Goal: Information Seeking & Learning: Learn about a topic

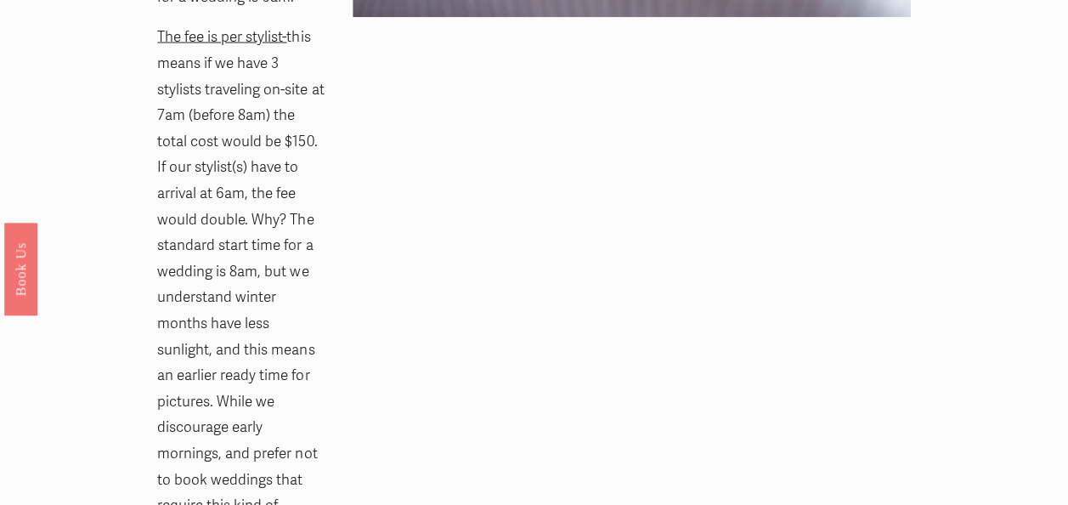
scroll to position [1687, 0]
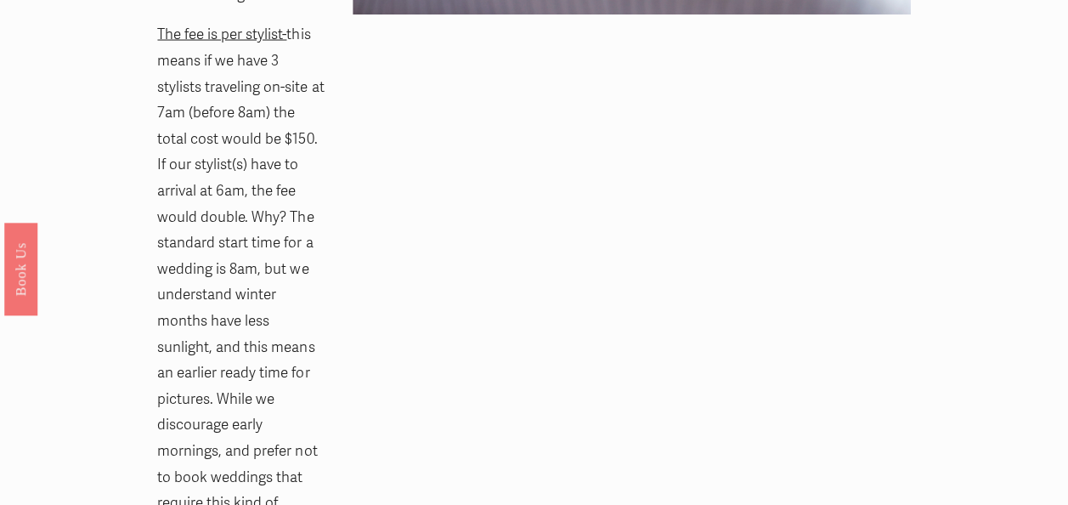
click at [443, 322] on div "Early Morning Fee Each company will vary on what is considered an early morning…" at bounding box center [533, 353] width 781 height 1446
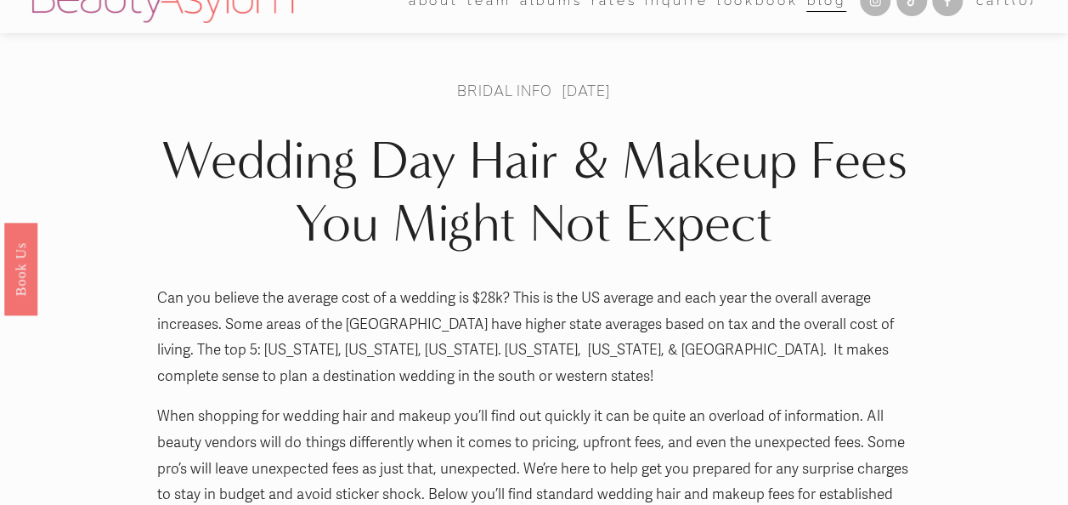
scroll to position [0, 0]
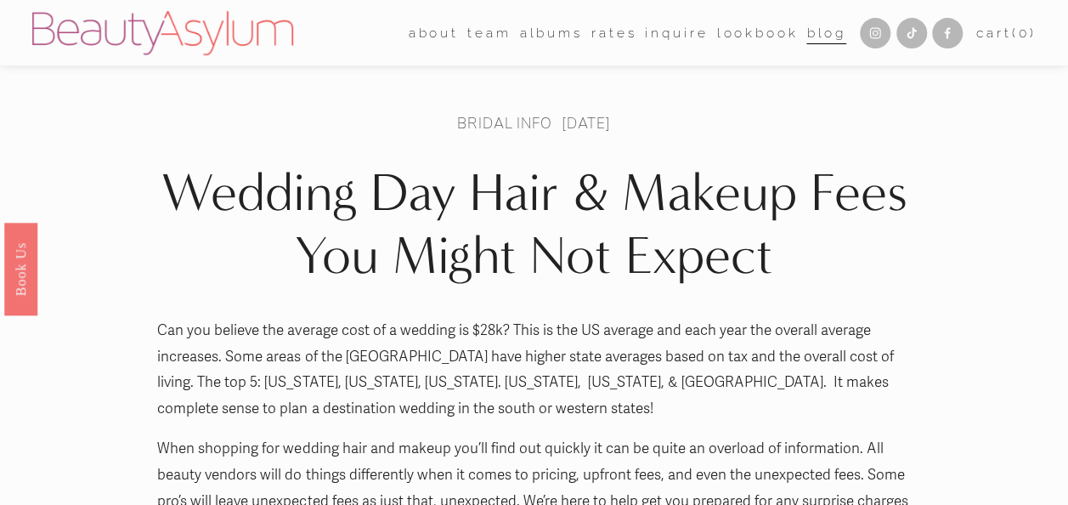
click at [600, 31] on link "Rates" at bounding box center [613, 33] width 45 height 26
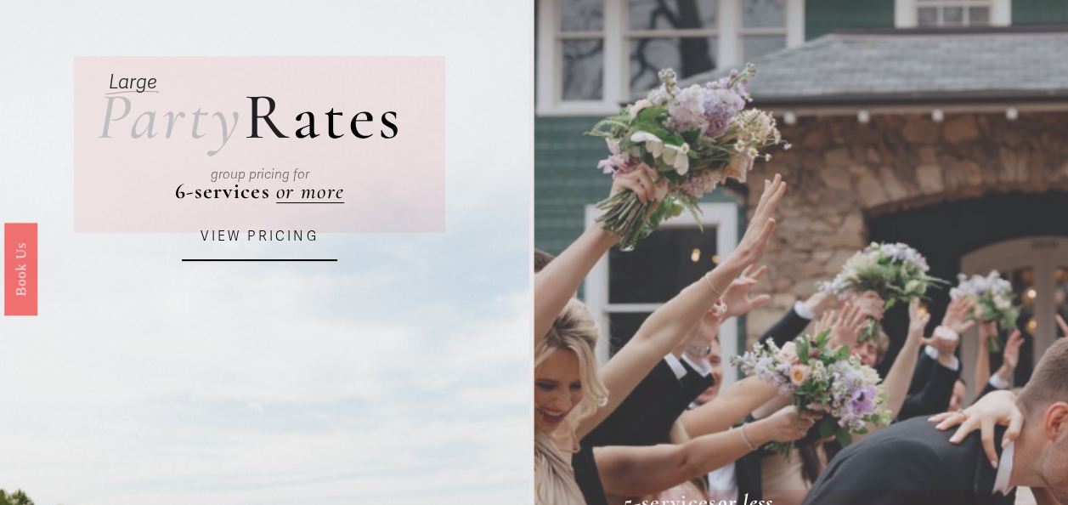
scroll to position [97, 0]
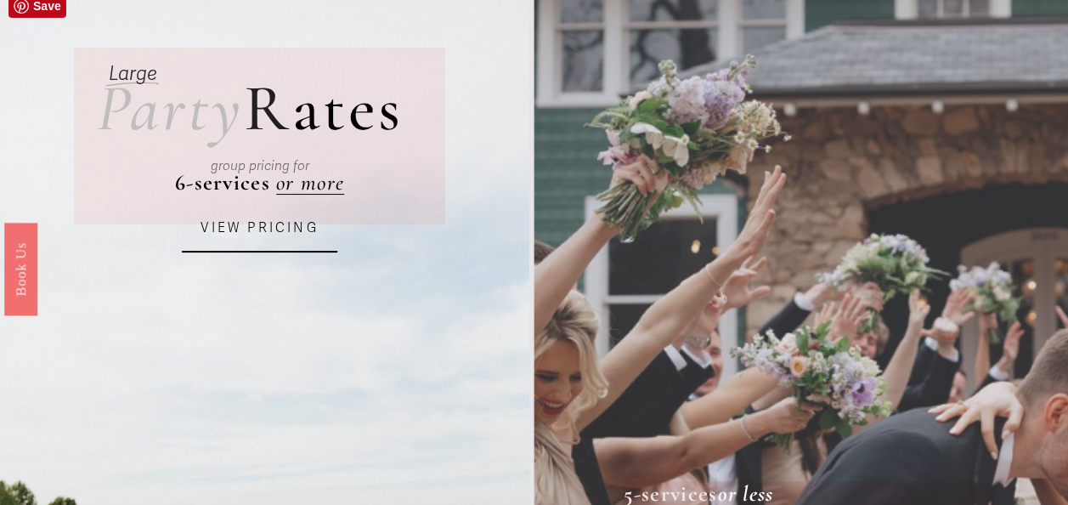
click at [257, 239] on link "VIEW PRICING" at bounding box center [259, 229] width 155 height 47
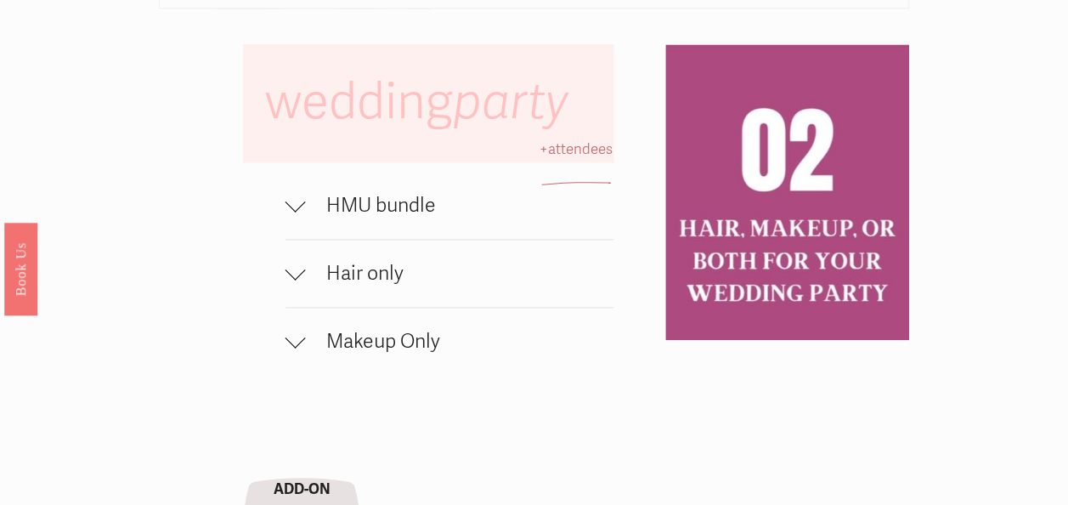
scroll to position [1038, 0]
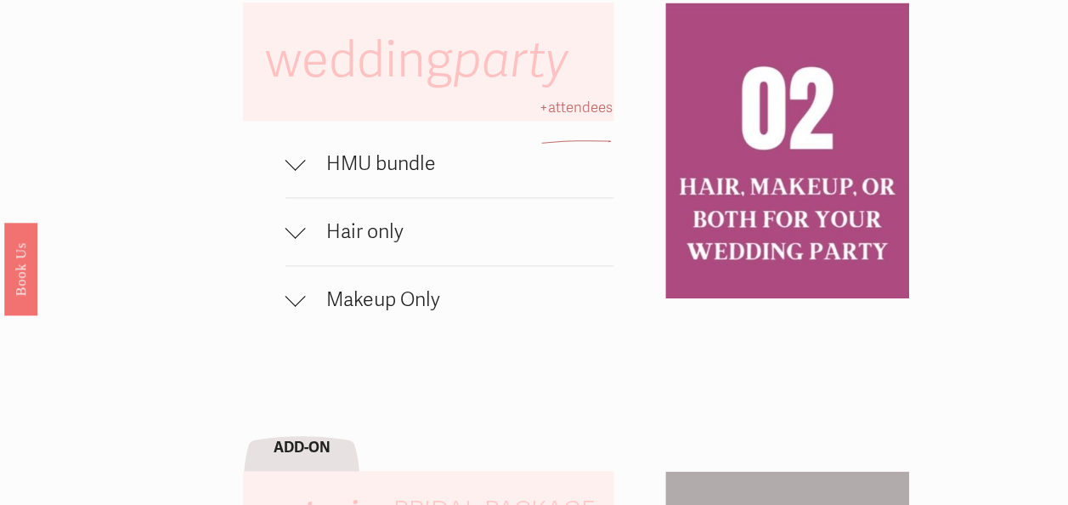
click at [304, 174] on div at bounding box center [295, 164] width 20 height 20
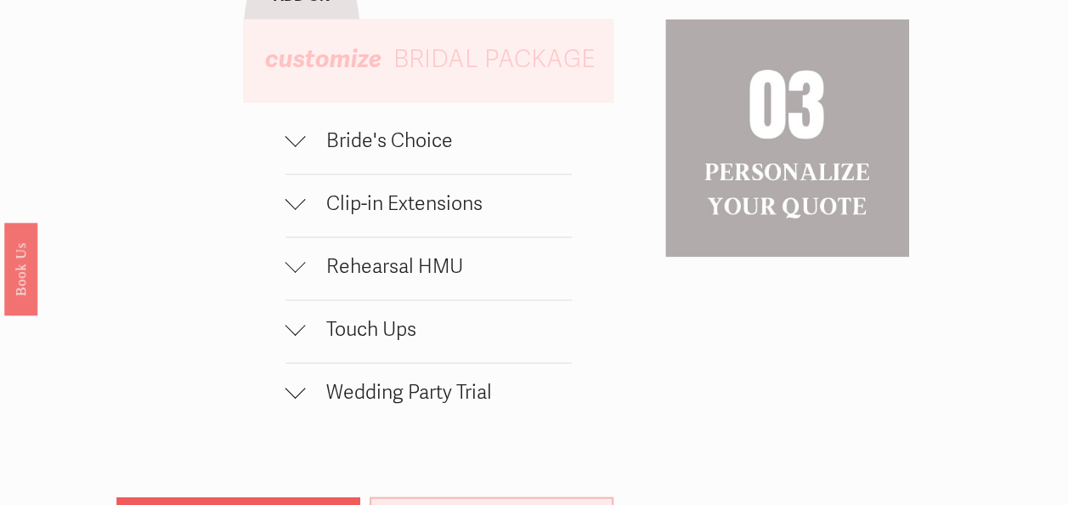
scroll to position [1613, 0]
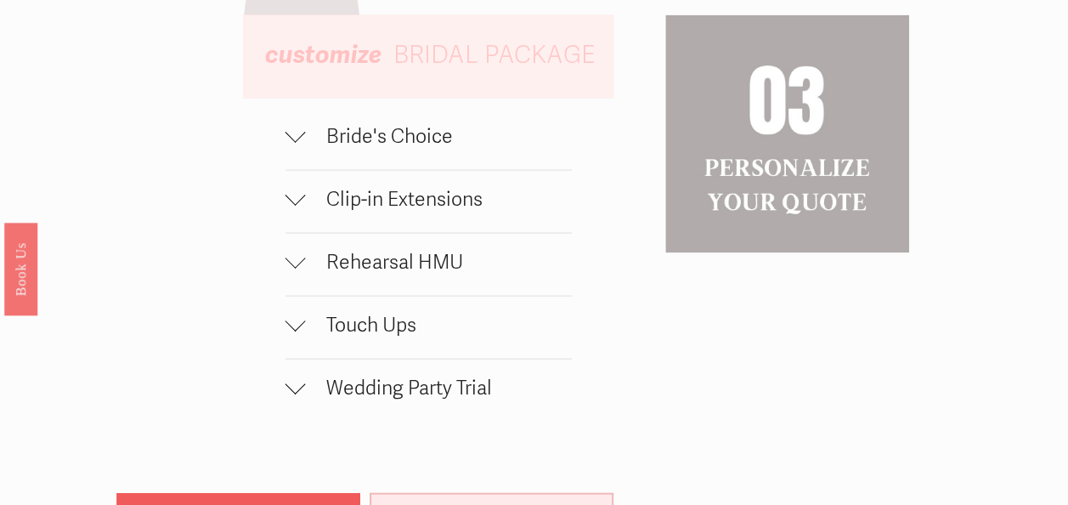
click at [293, 143] on div at bounding box center [295, 132] width 20 height 20
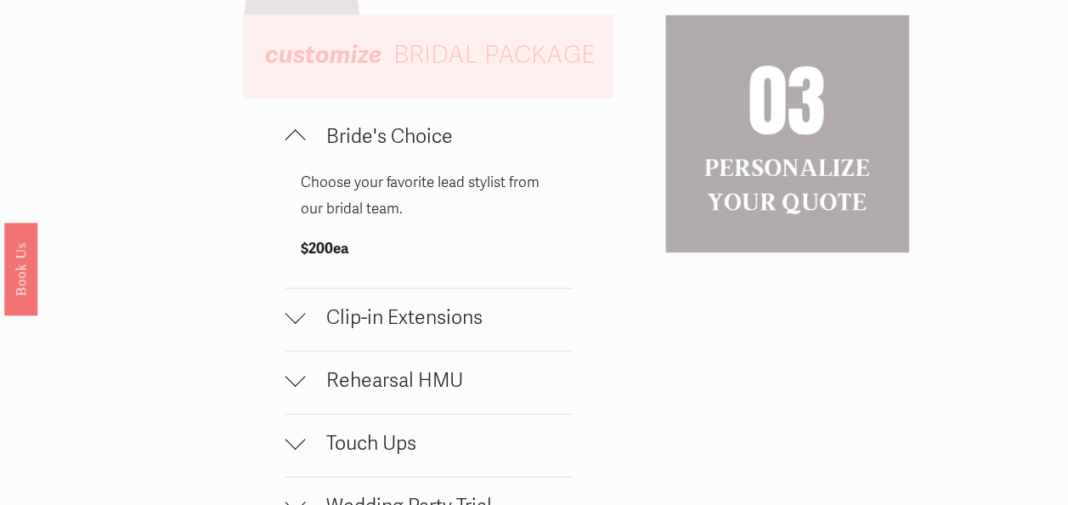
click at [293, 150] on div at bounding box center [295, 140] width 20 height 20
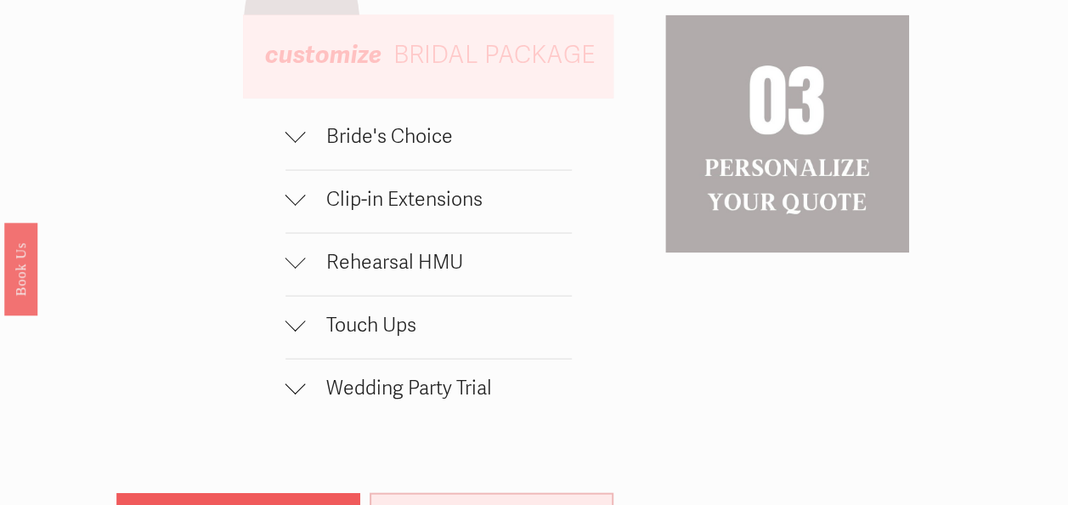
click at [298, 233] on button "Clip-in Extensions" at bounding box center [428, 202] width 286 height 62
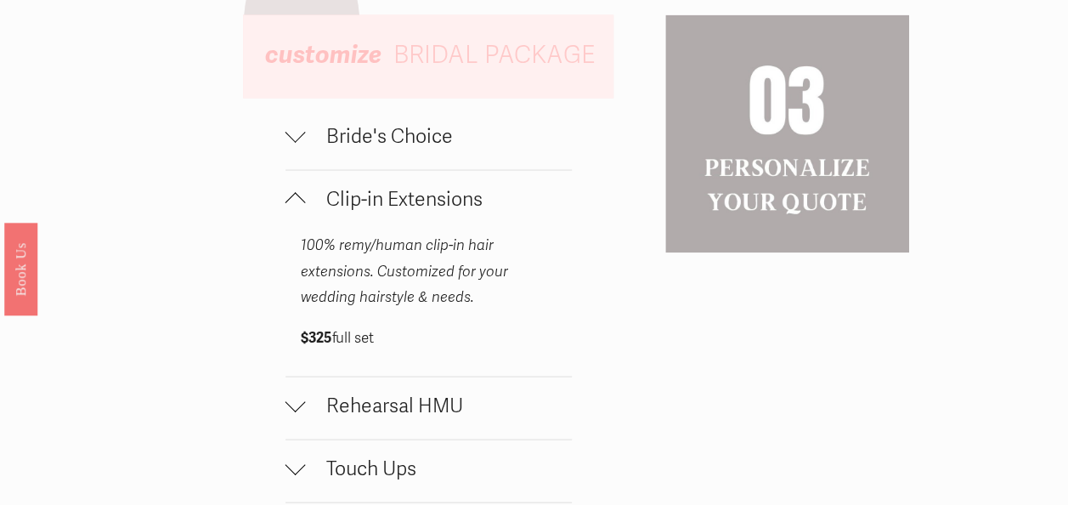
click at [298, 233] on button "Clip-in Extensions" at bounding box center [428, 202] width 286 height 62
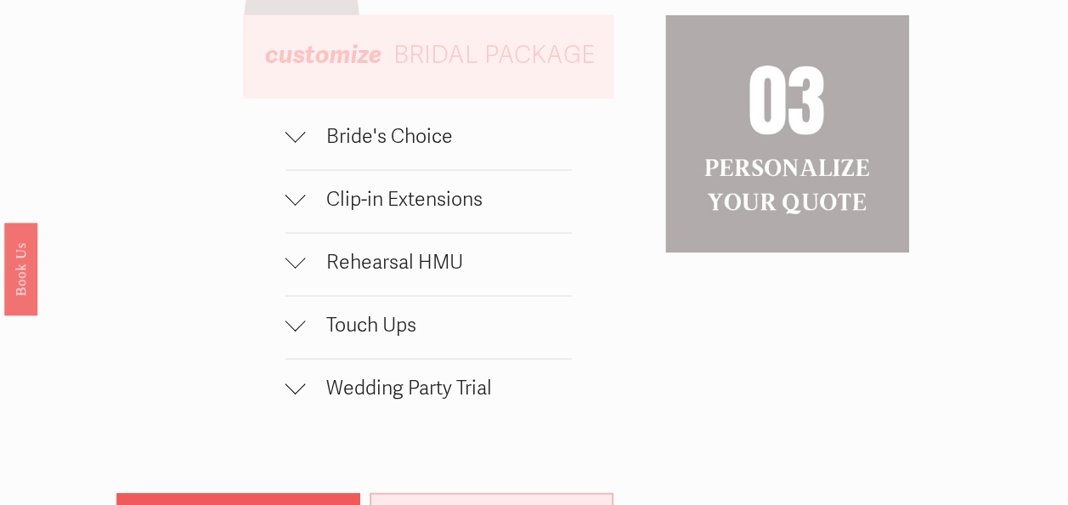
click at [295, 268] on div at bounding box center [295, 258] width 20 height 20
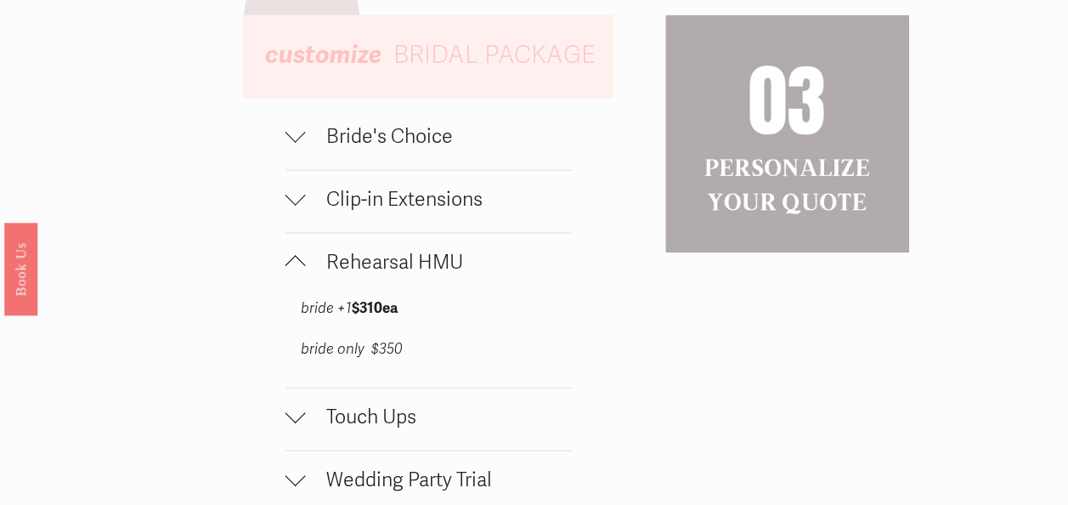
click at [295, 276] on div at bounding box center [295, 266] width 20 height 20
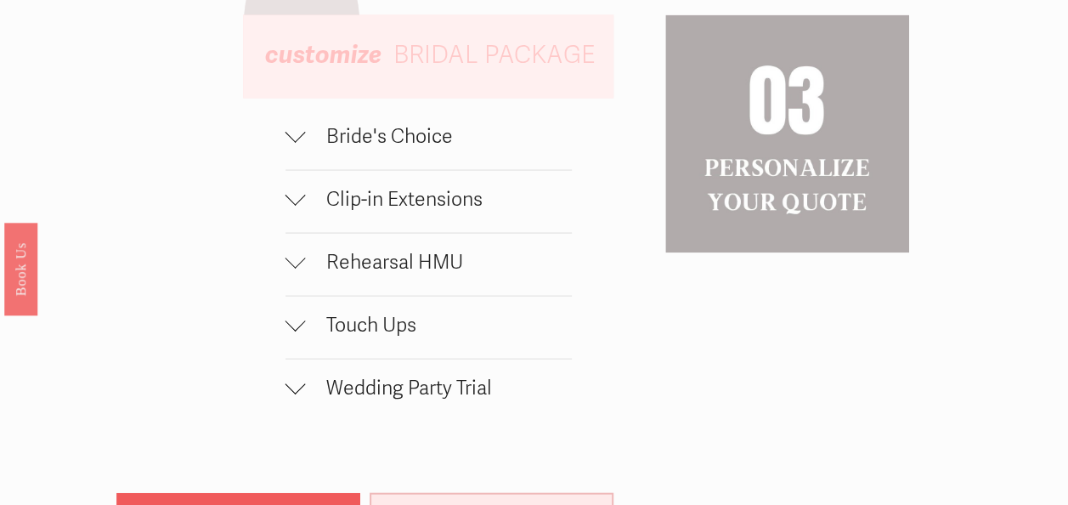
click at [299, 394] on div at bounding box center [295, 384] width 20 height 20
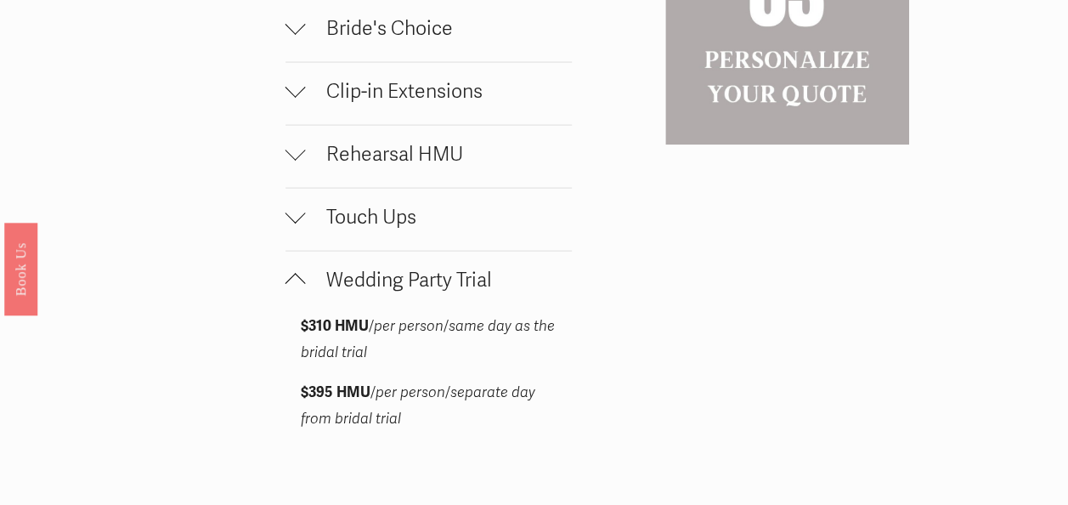
scroll to position [1722, 0]
click at [295, 293] on div at bounding box center [295, 283] width 20 height 20
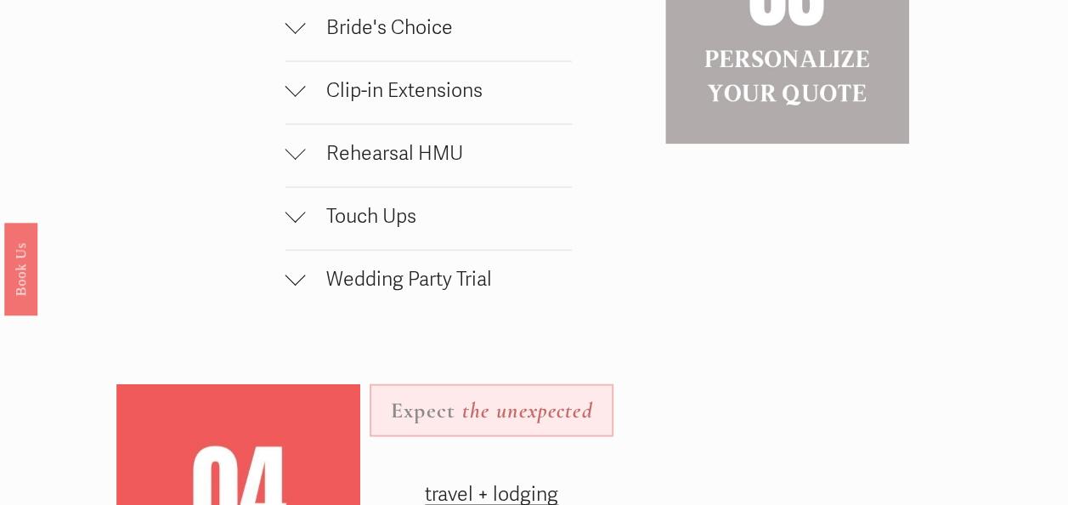
click at [298, 223] on div at bounding box center [295, 212] width 20 height 20
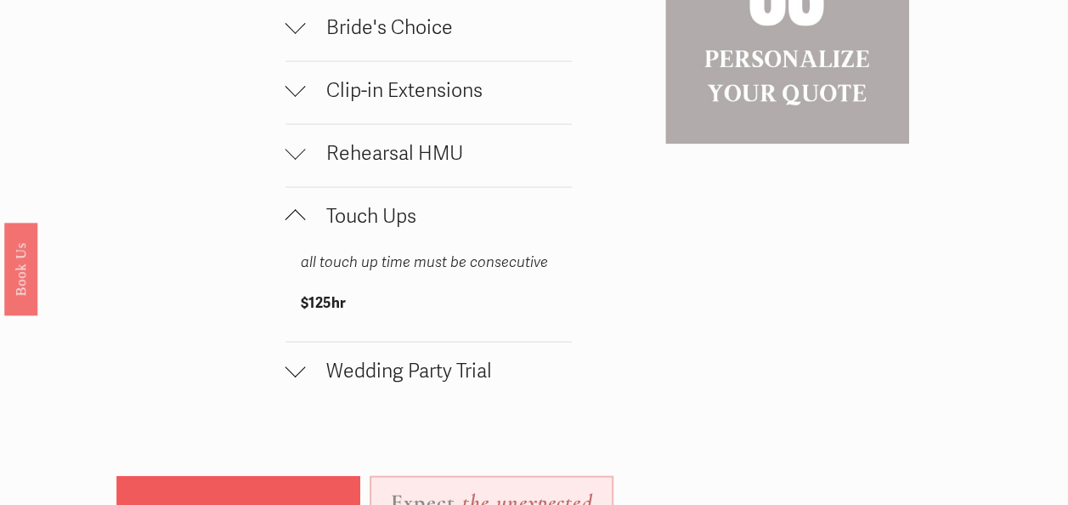
click at [298, 227] on div at bounding box center [295, 216] width 20 height 20
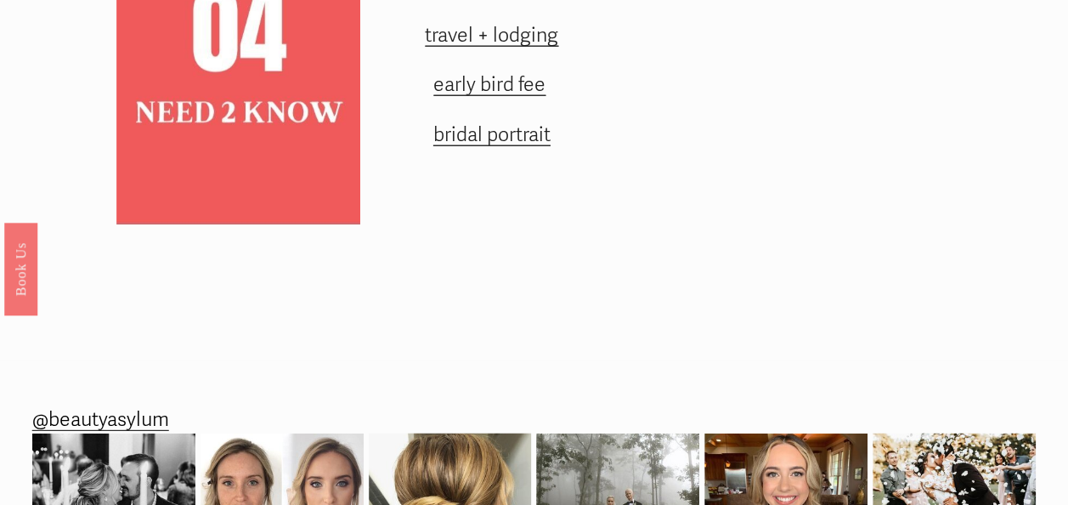
scroll to position [2166, 0]
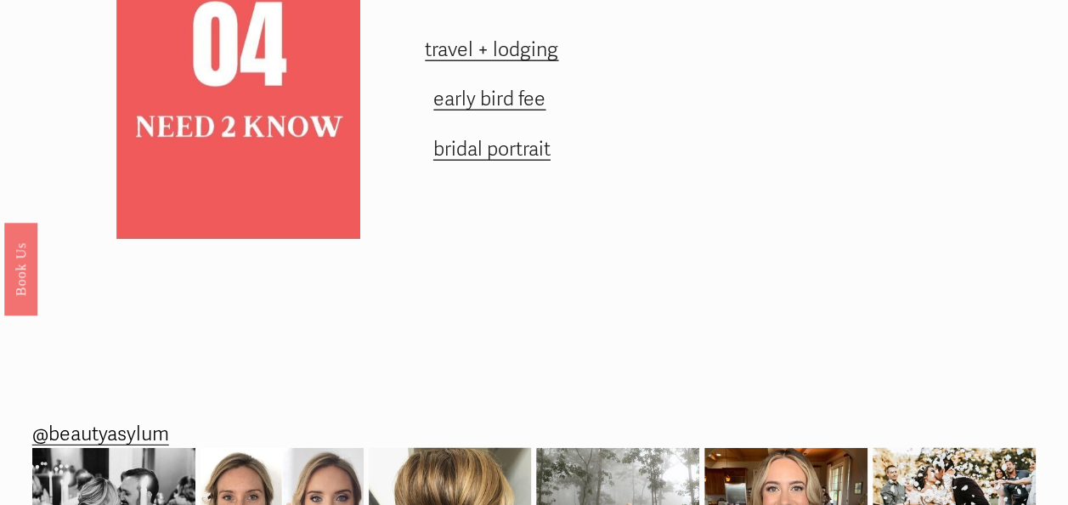
click at [516, 161] on span "bridal portrait" at bounding box center [491, 149] width 117 height 25
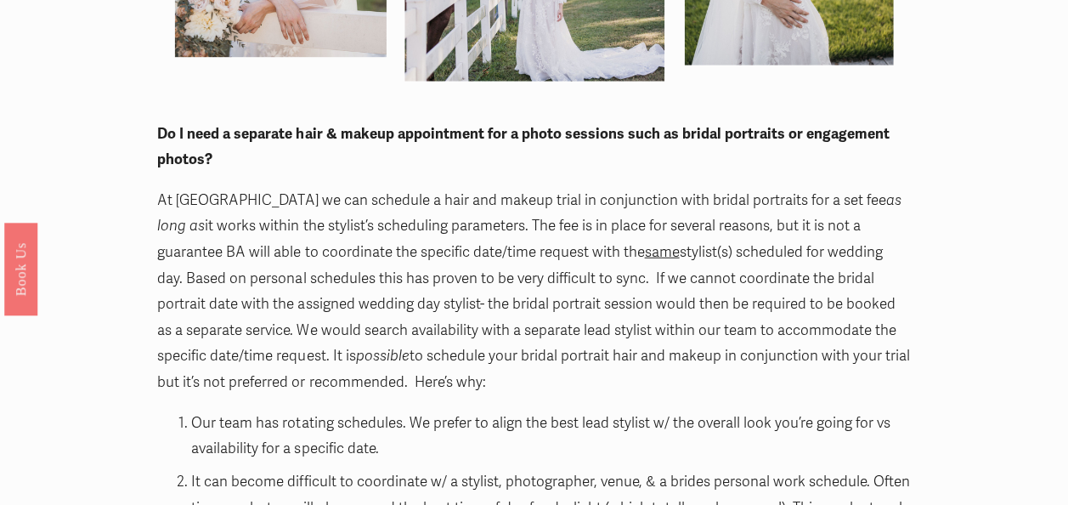
scroll to position [2235, 0]
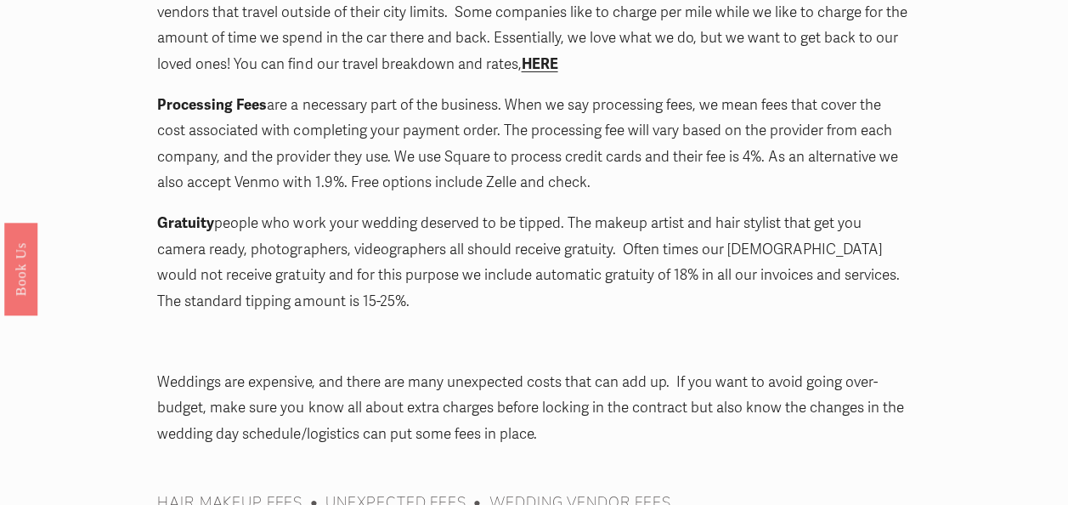
scroll to position [2827, 0]
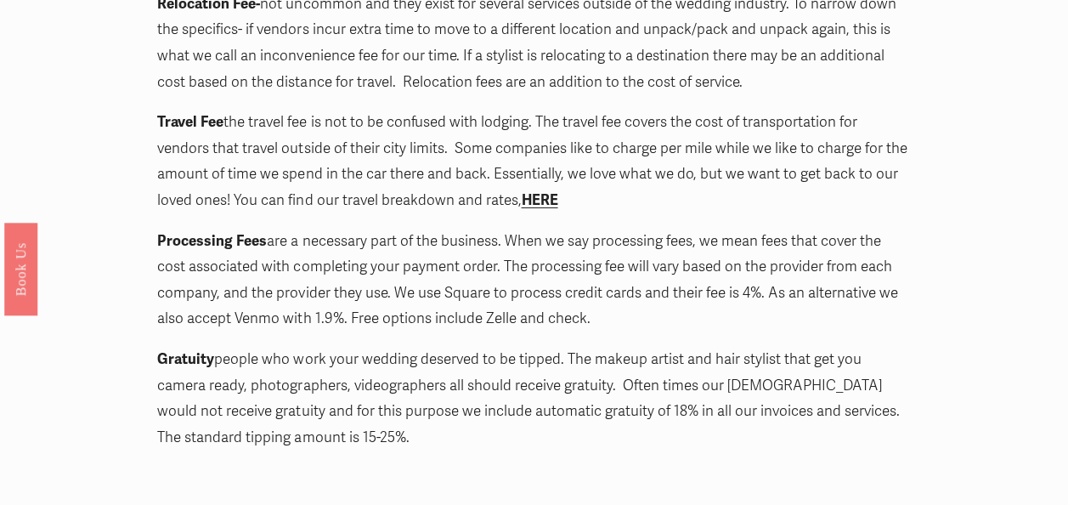
click at [544, 191] on strong "HERE" at bounding box center [539, 200] width 37 height 18
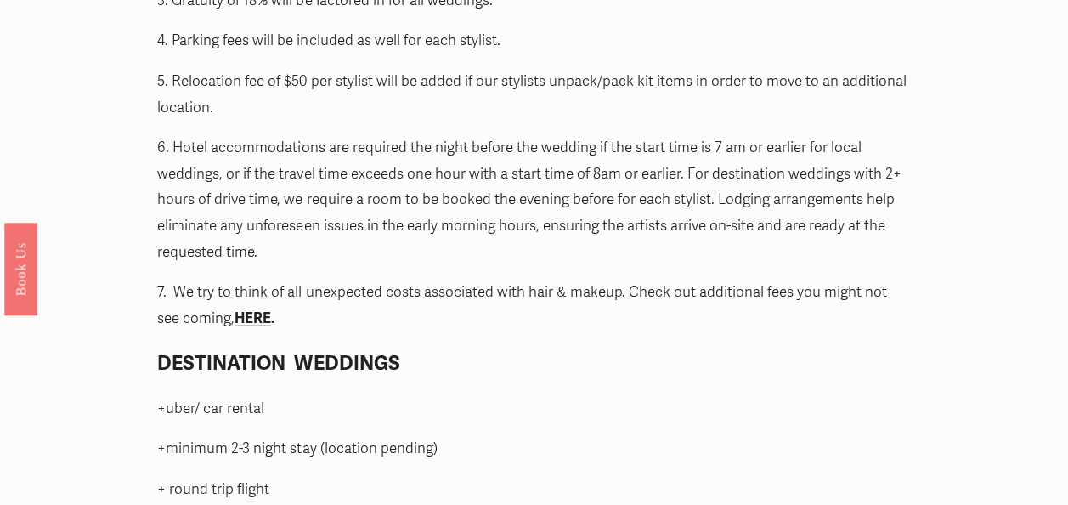
scroll to position [2112, 0]
